Goal: Find specific page/section: Find specific page/section

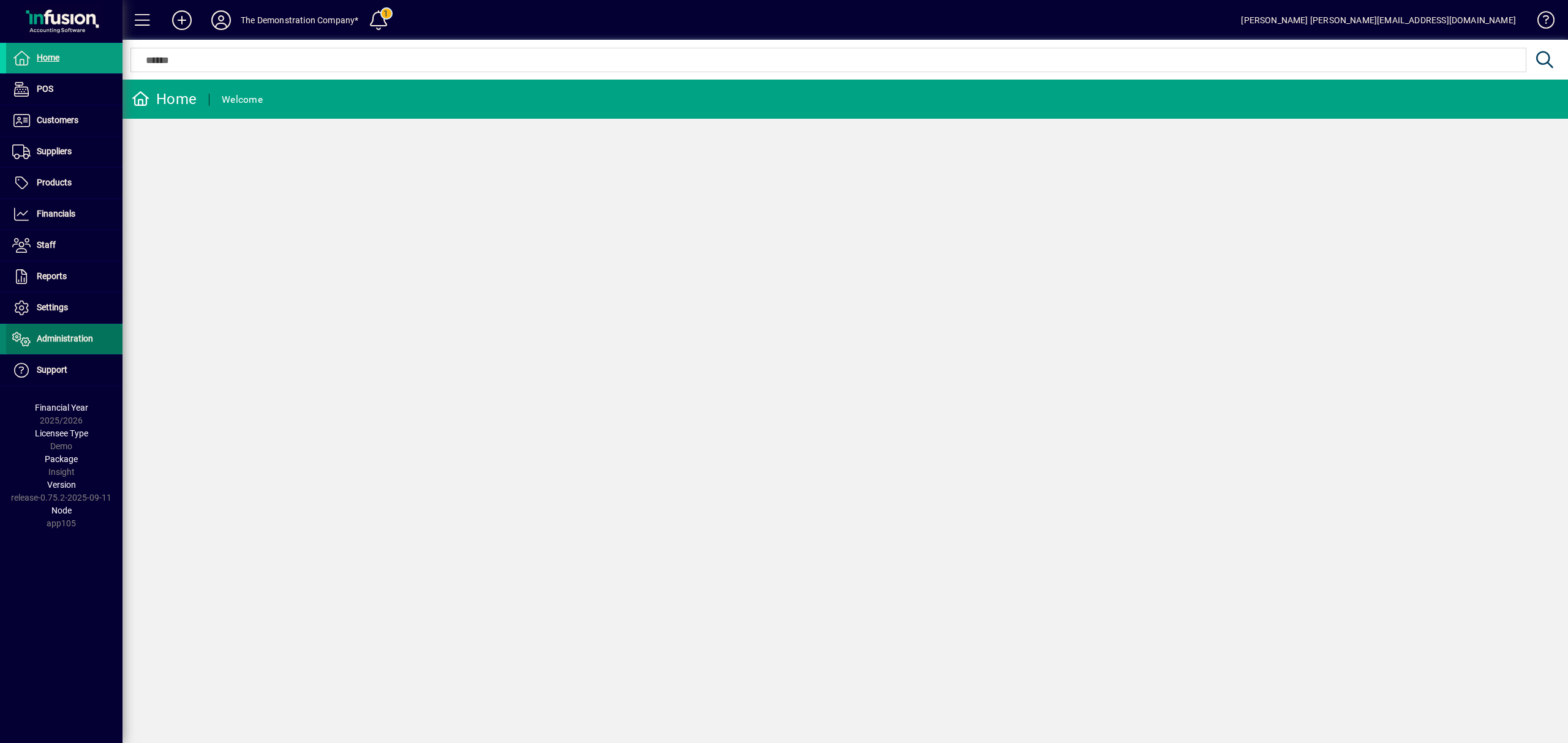
click at [54, 338] on span "Administration" at bounding box center [65, 338] width 56 height 10
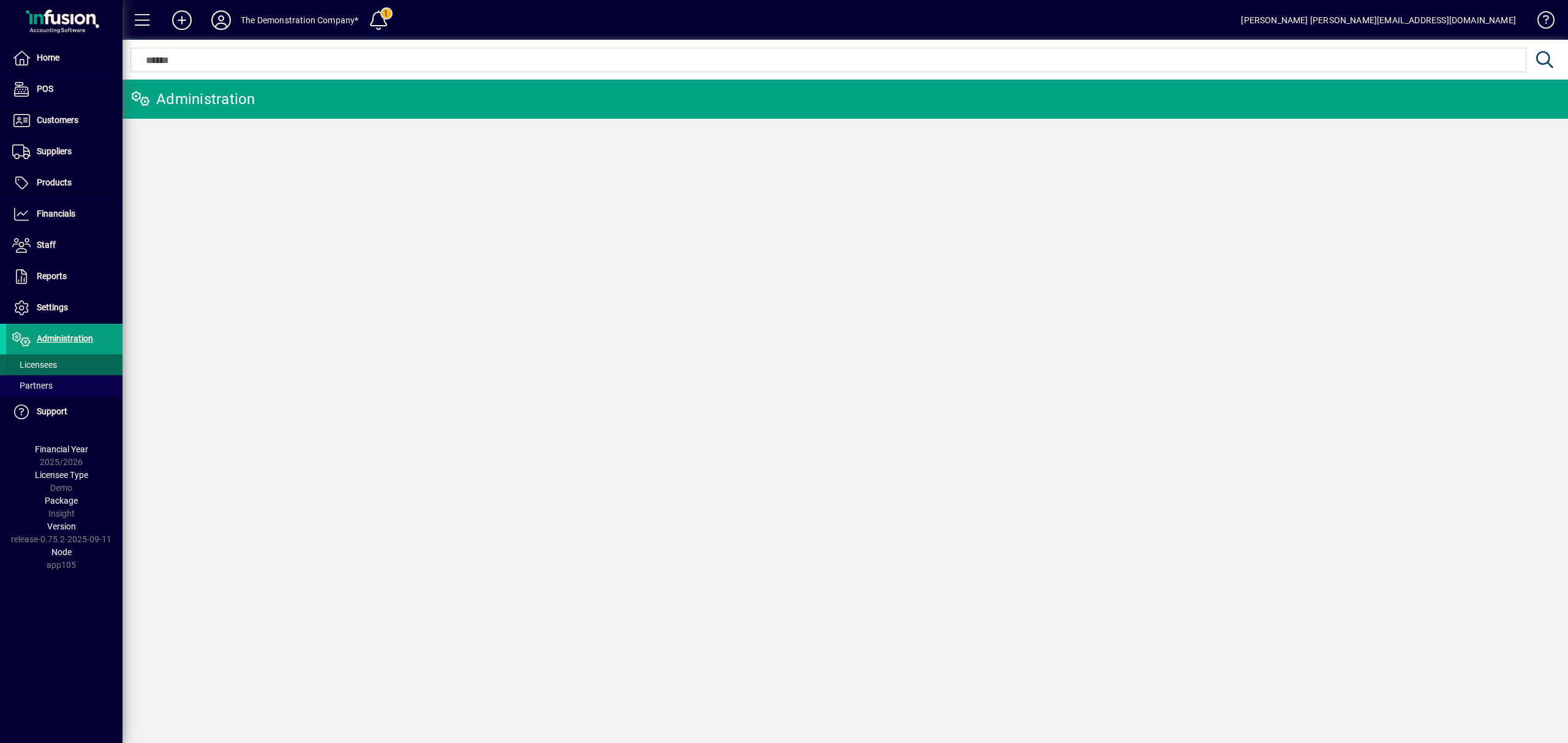
click at [52, 365] on span "Licensees" at bounding box center [35, 364] width 45 height 10
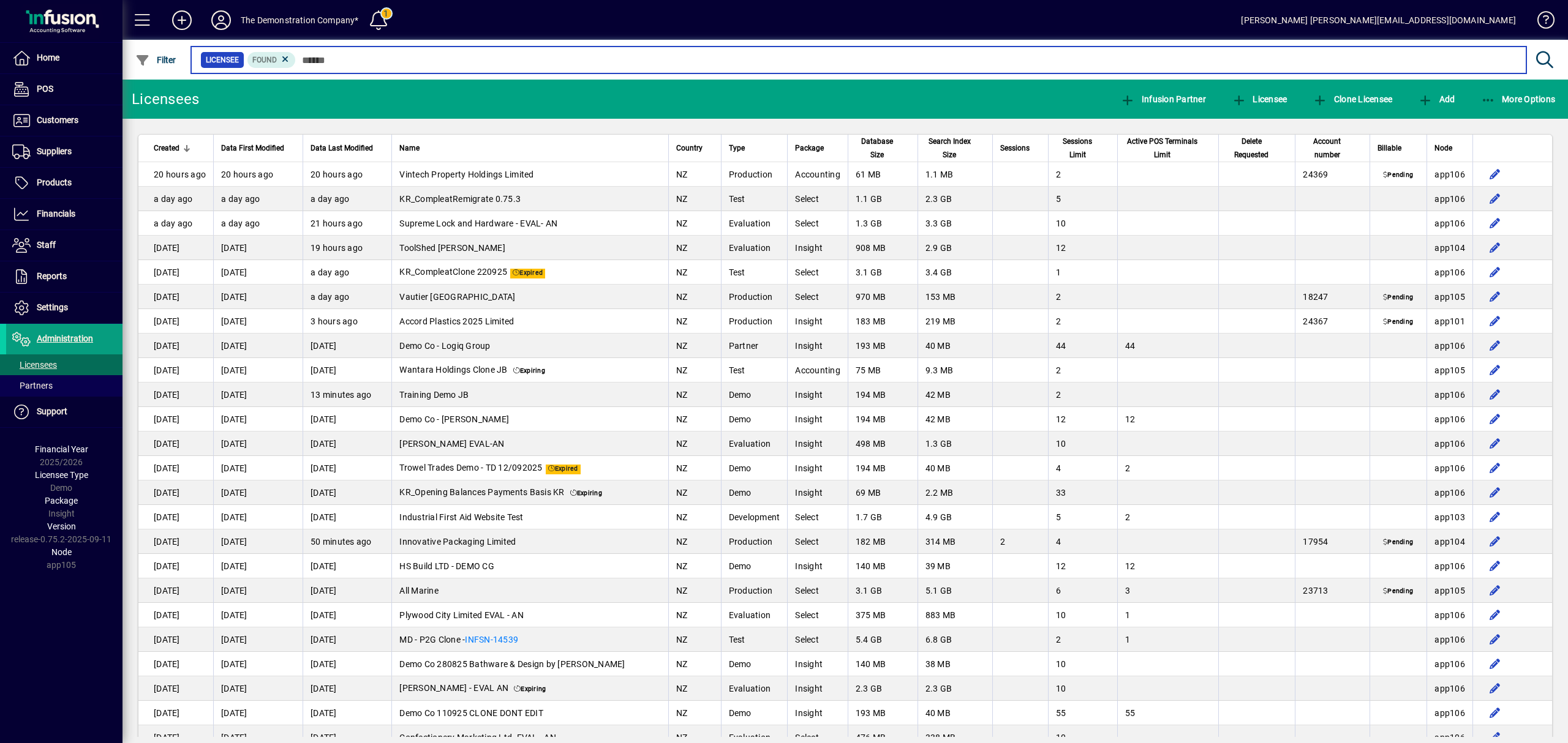
click at [309, 60] on input "text" at bounding box center [906, 60] width 1221 height 17
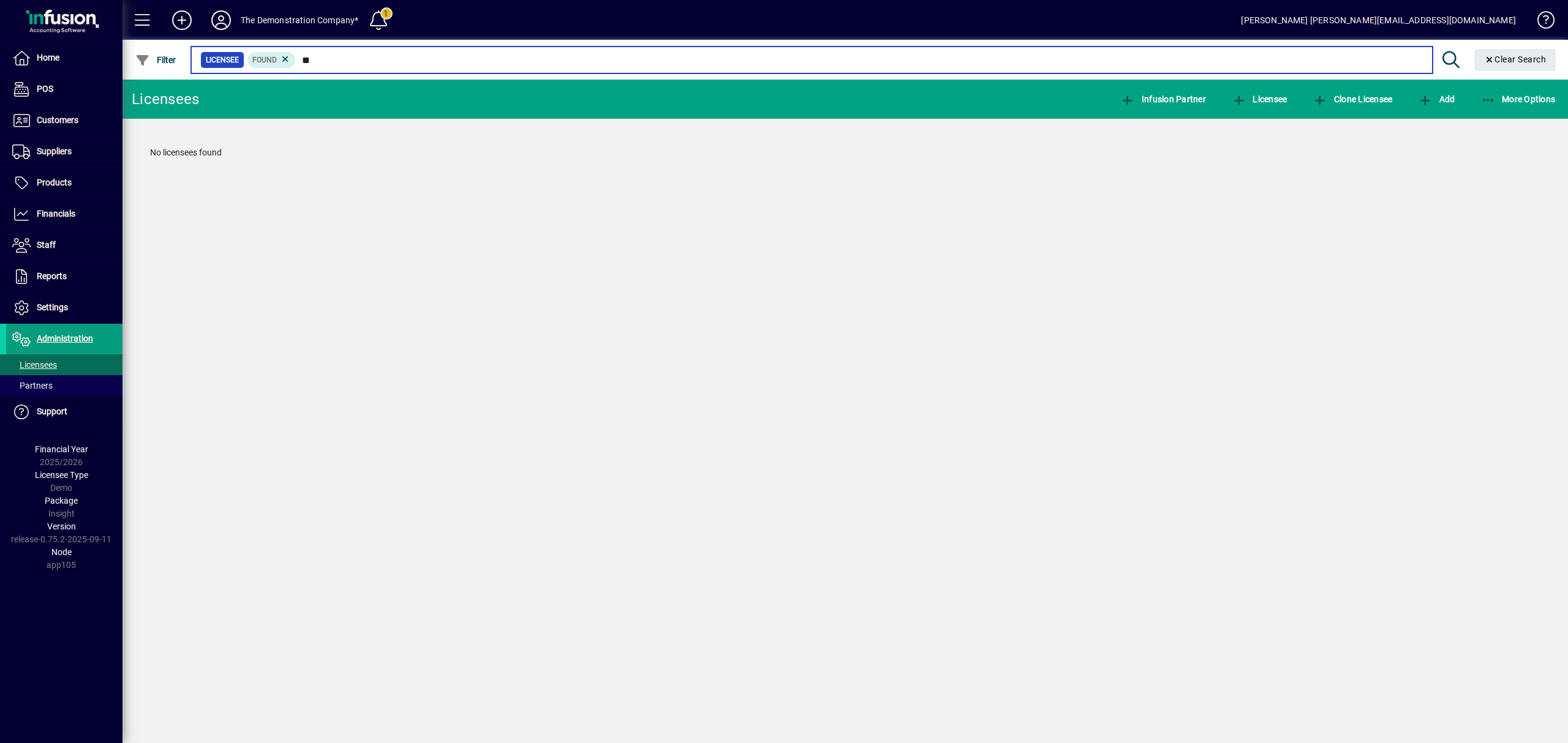
type input "*"
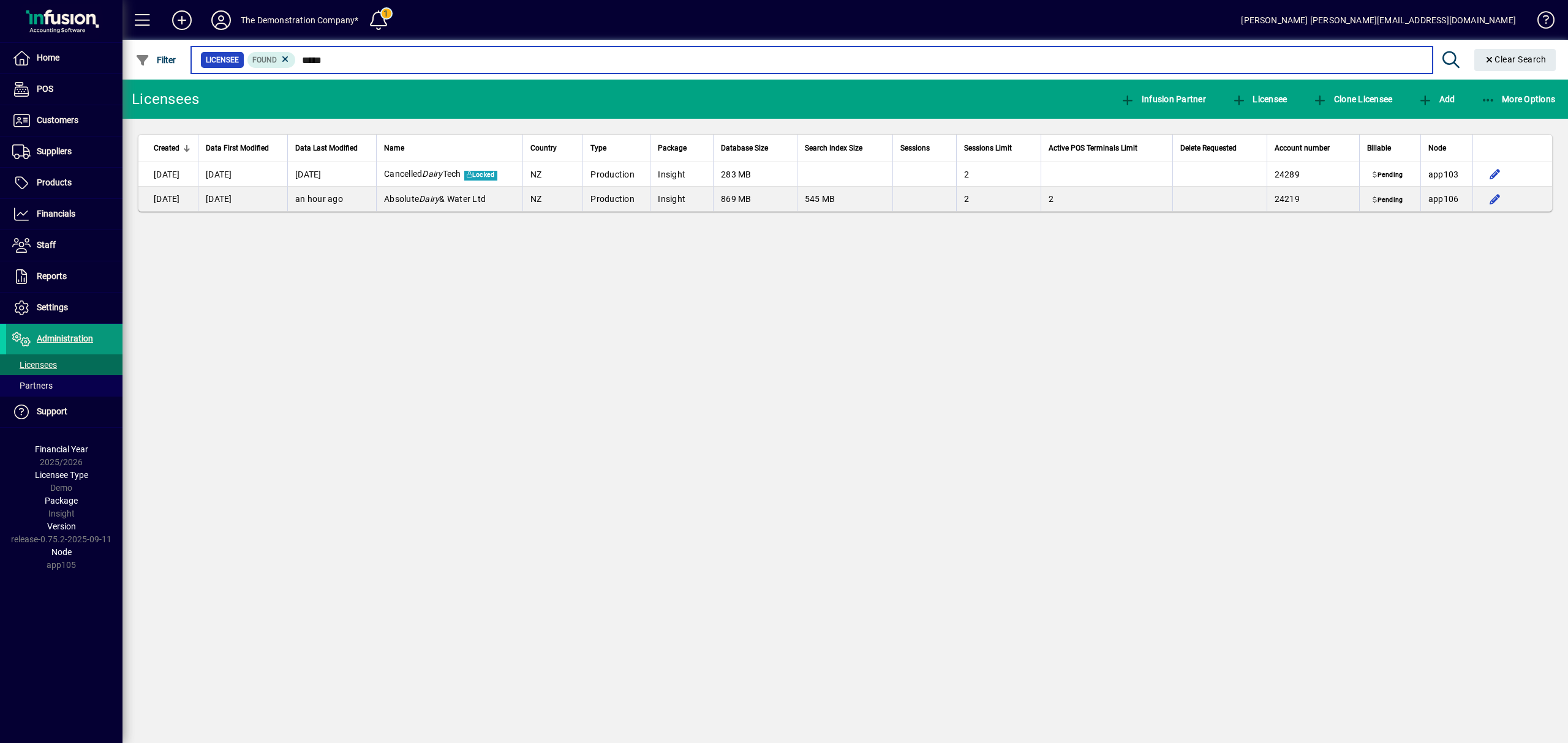
type input "*****"
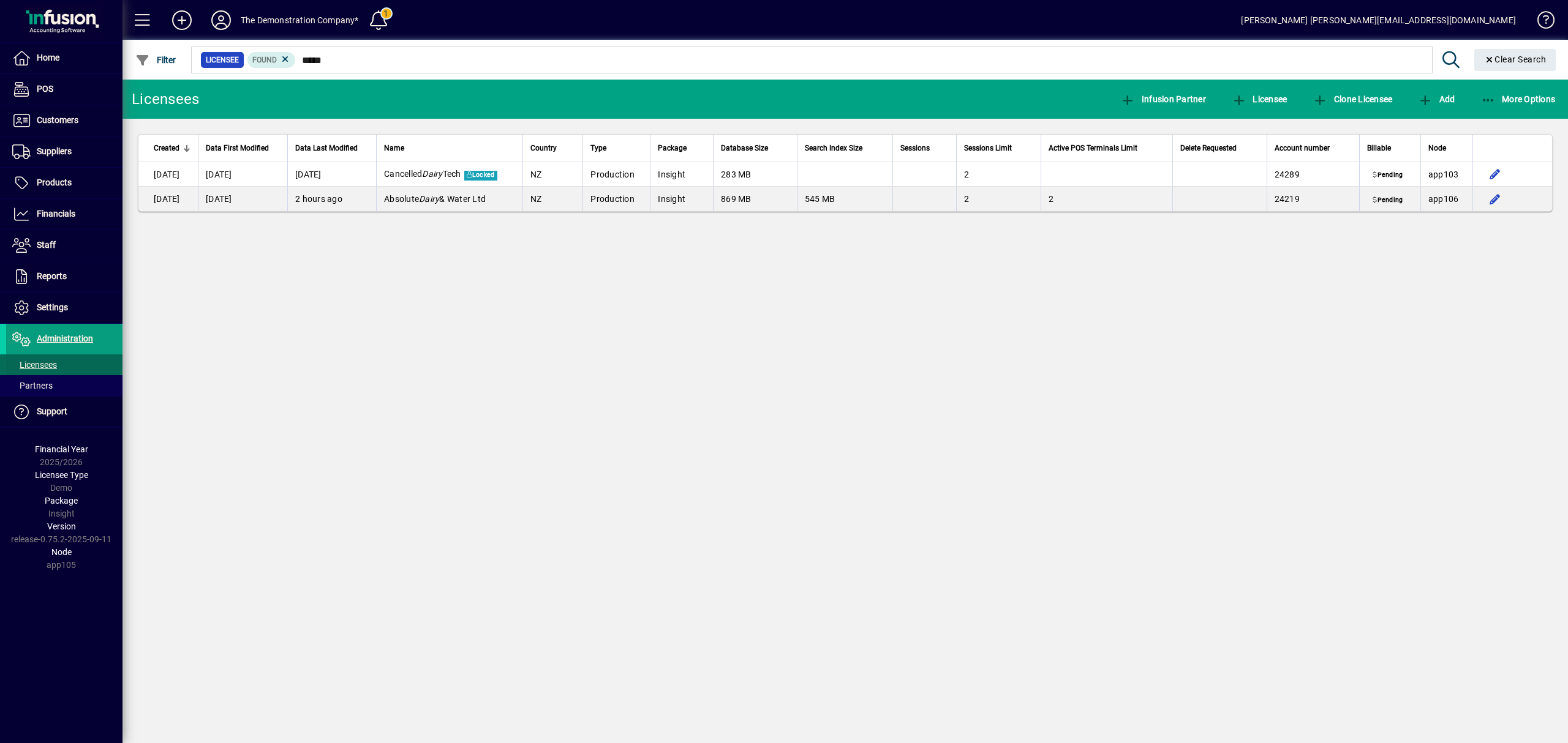
drag, startPoint x: 47, startPoint y: 366, endPoint x: 16, endPoint y: 368, distance: 31.1
click at [47, 366] on span "Licensees" at bounding box center [35, 364] width 45 height 10
